Goal: Transaction & Acquisition: Obtain resource

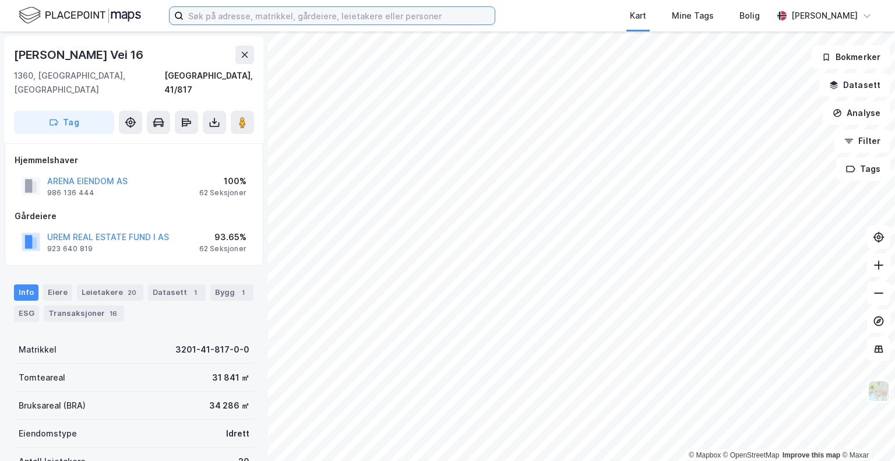
click at [246, 14] on input at bounding box center [339, 15] width 311 height 17
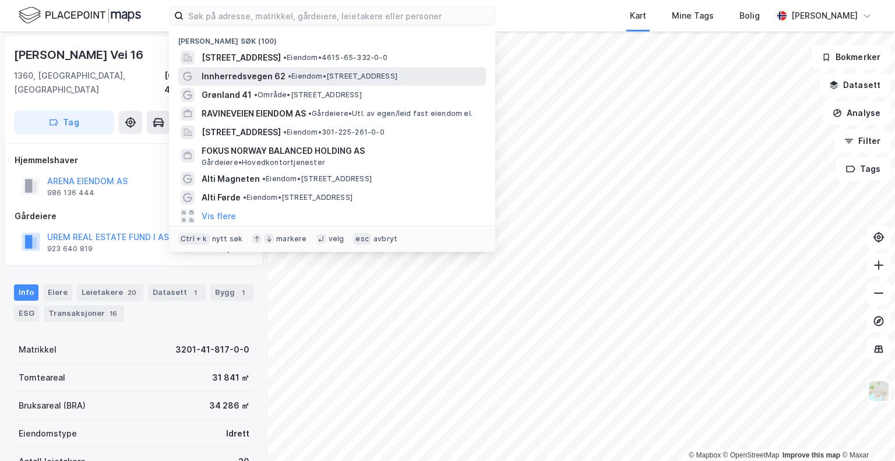
click at [280, 74] on span "Innherredsvegen 62" at bounding box center [244, 76] width 84 height 14
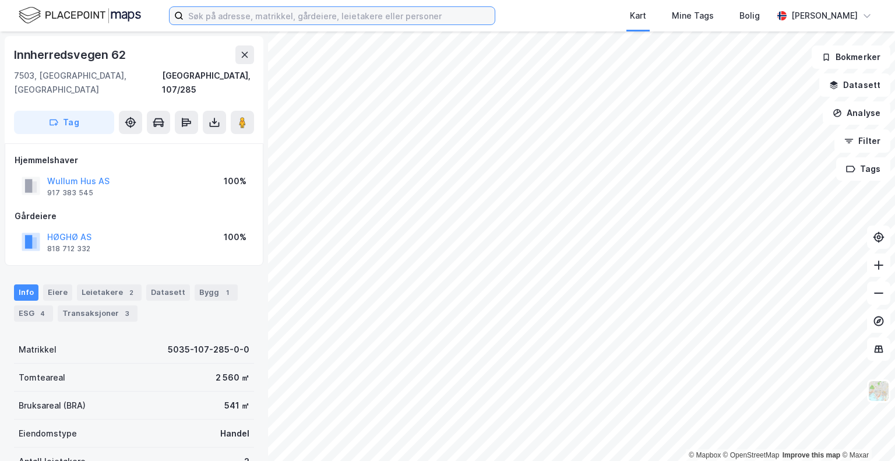
click at [258, 17] on input at bounding box center [339, 15] width 311 height 17
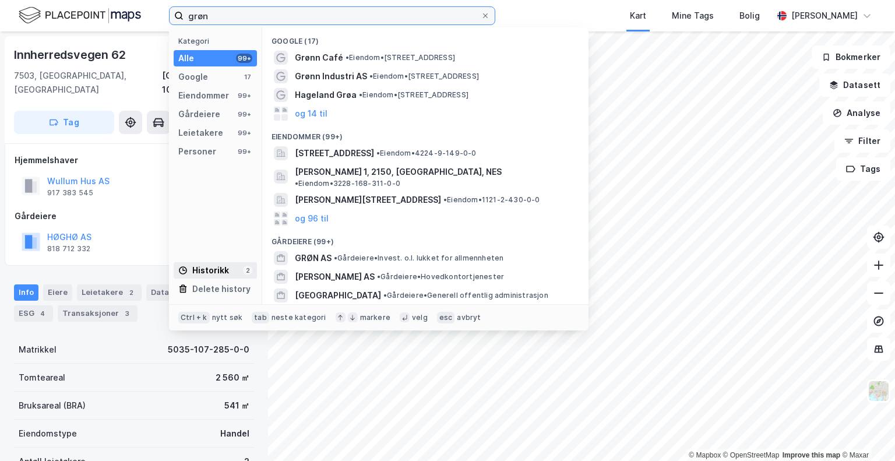
type input "grøn"
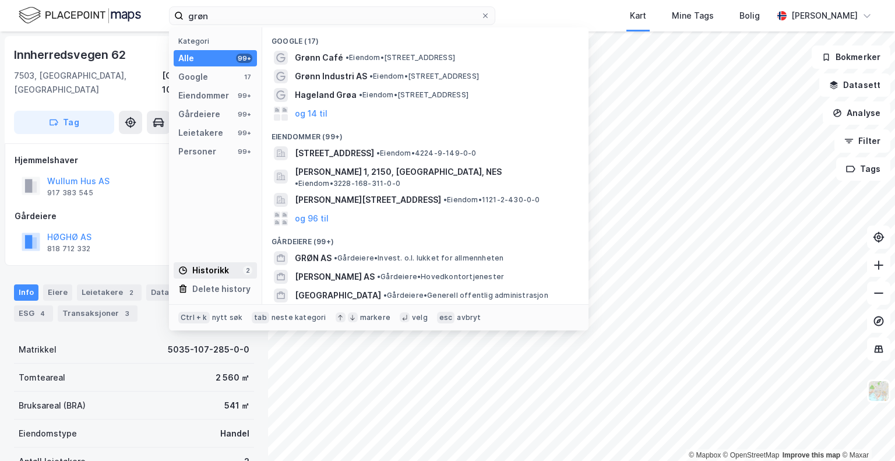
click at [214, 266] on div "Historikk" at bounding box center [203, 271] width 51 height 14
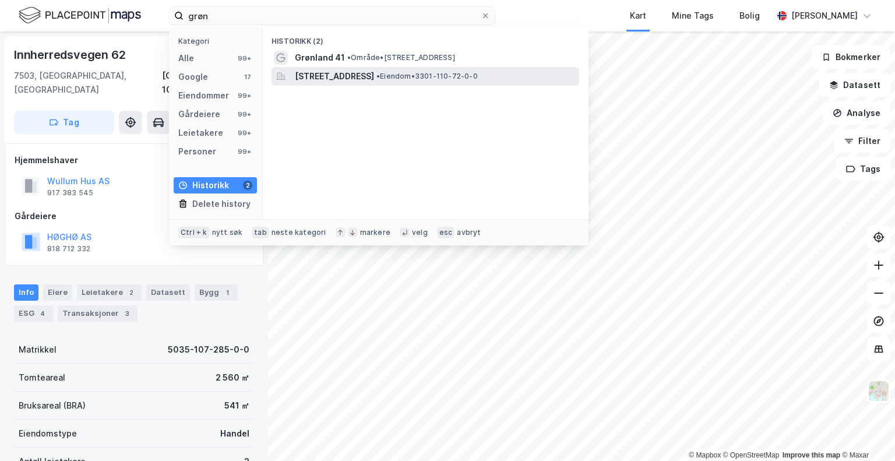
click at [349, 73] on span "[STREET_ADDRESS]" at bounding box center [334, 76] width 79 height 14
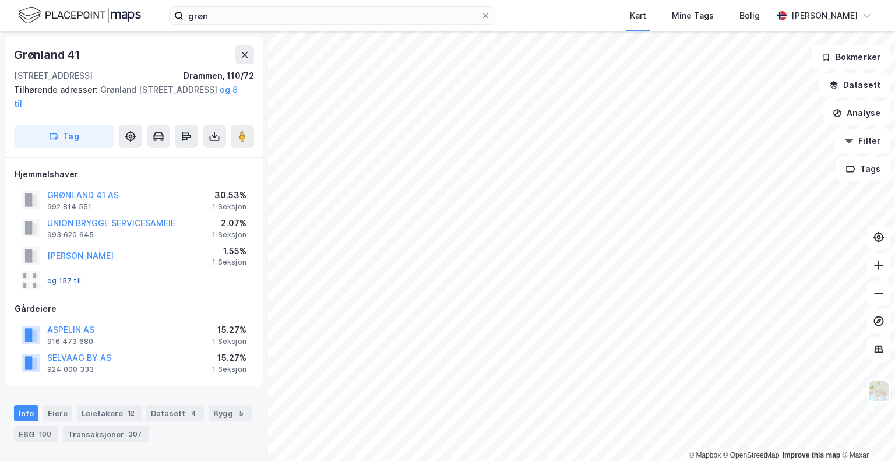
click at [0, 0] on button "og 157 til" at bounding box center [0, 0] width 0 height 0
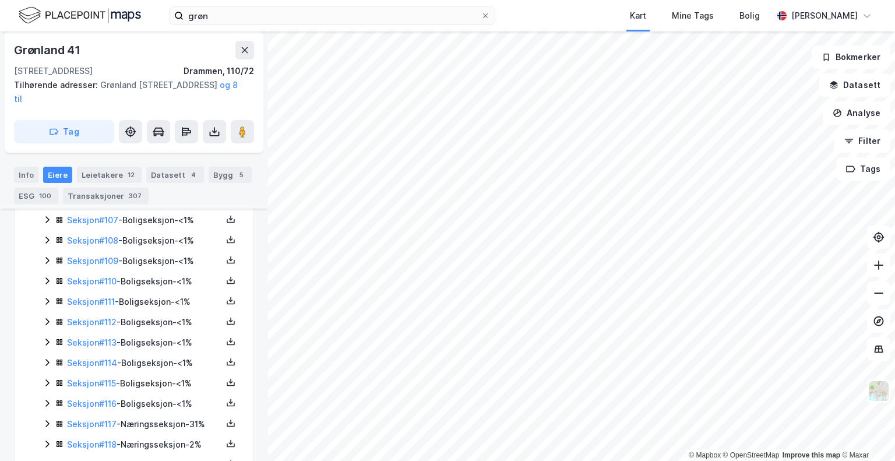
scroll to position [2453, 0]
click at [78, 422] on link "Seksjon # 117" at bounding box center [92, 424] width 50 height 10
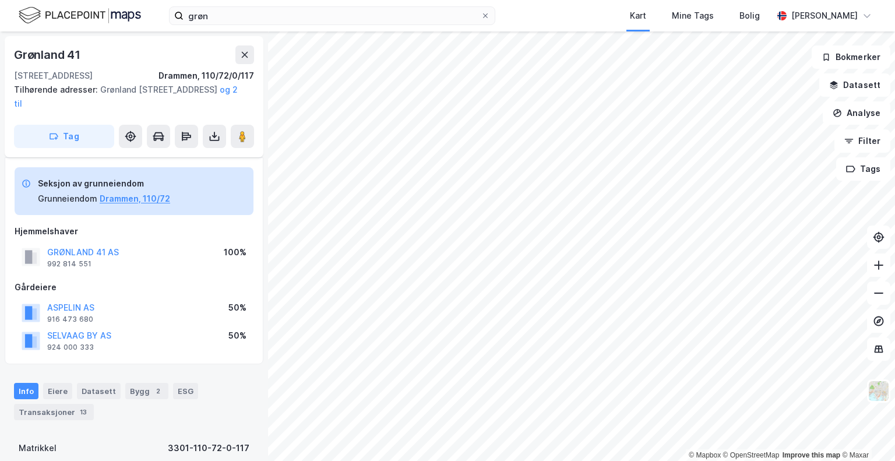
scroll to position [268, 0]
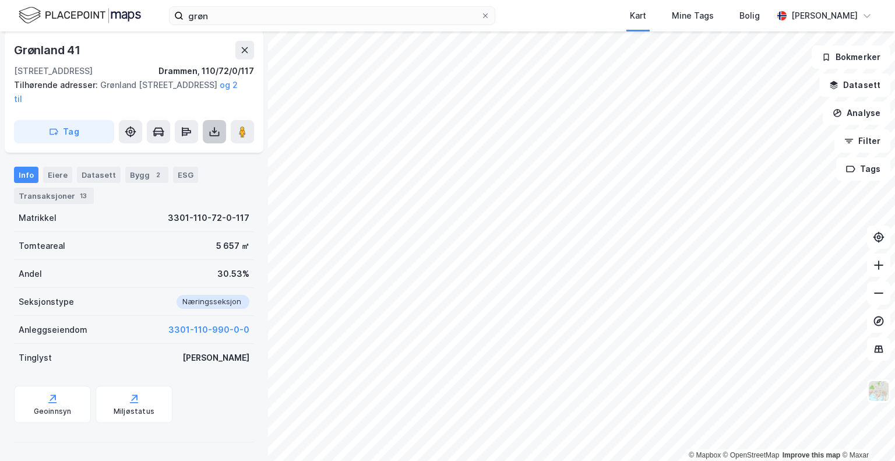
click at [213, 124] on button at bounding box center [214, 131] width 23 height 23
click at [171, 152] on div "Last ned grunnbok" at bounding box center [157, 154] width 68 height 9
